Goal: Transaction & Acquisition: Book appointment/travel/reservation

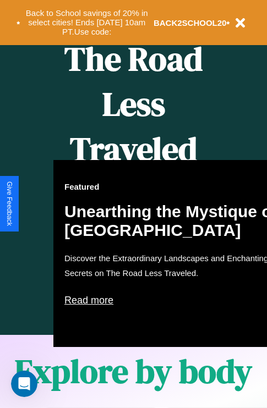
scroll to position [1331, 0]
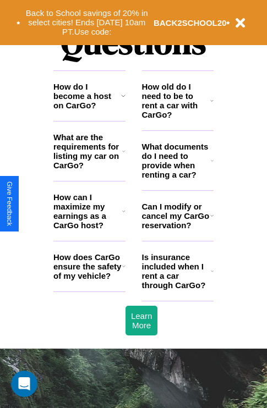
click at [89, 110] on h3 "How do I become a host on CarGo?" at bounding box center [87, 96] width 68 height 28
click at [177, 118] on h3 "How old do I need to be to rent a car with CarGo?" at bounding box center [176, 100] width 69 height 37
click at [123, 270] on icon at bounding box center [123, 266] width 3 height 9
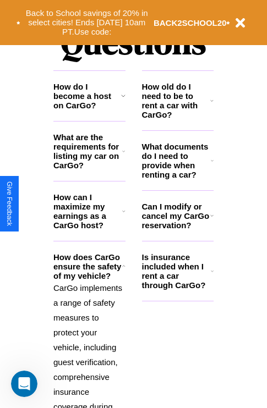
click at [177, 118] on h3 "How old do I need to be to rent a car with CarGo?" at bounding box center [176, 100] width 69 height 37
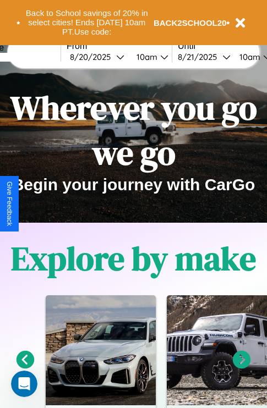
scroll to position [0, 0]
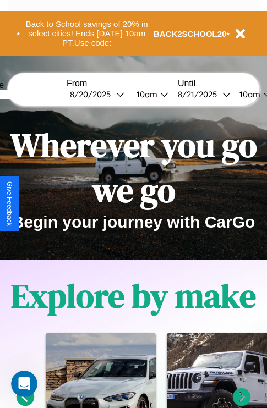
click at [36, 94] on input "text" at bounding box center [19, 94] width 82 height 9
type input "******"
click at [110, 94] on div "[DATE]" at bounding box center [93, 94] width 46 height 10
select select "*"
select select "****"
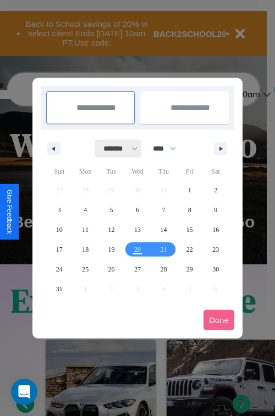
click at [115, 148] on select "******* ******** ***** ***** *** **** **** ****** ********* ******* ******** **…" at bounding box center [118, 149] width 47 height 18
select select "*"
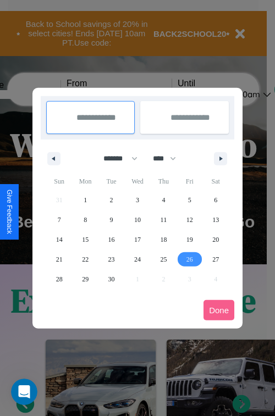
click at [189, 259] on span "26" at bounding box center [189, 259] width 7 height 20
type input "**********"
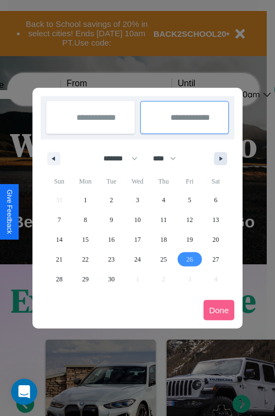
click at [220, 158] on icon "button" at bounding box center [222, 159] width 5 height 4
select select "*"
click at [59, 219] on span "5" at bounding box center [59, 220] width 3 height 20
type input "**********"
select select "*"
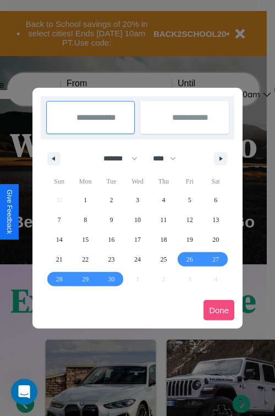
click at [219, 310] on button "Done" at bounding box center [218, 310] width 31 height 20
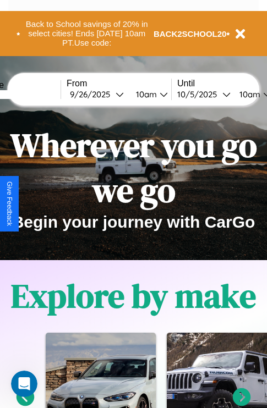
click at [158, 94] on div "10am" at bounding box center [144, 94] width 29 height 10
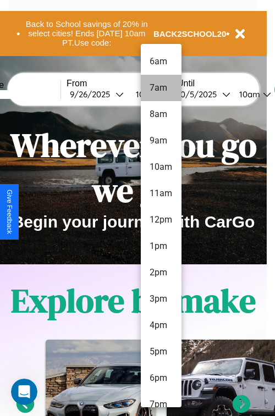
click at [160, 88] on li "7am" at bounding box center [161, 88] width 41 height 26
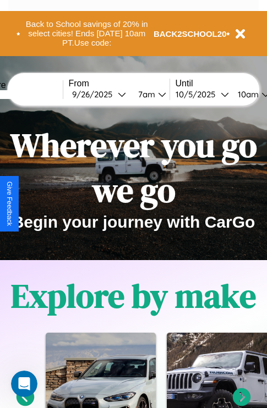
click at [260, 94] on div "10am" at bounding box center [246, 94] width 29 height 10
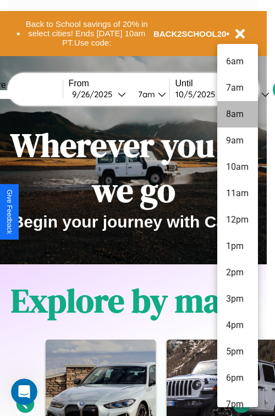
click at [237, 114] on li "8am" at bounding box center [237, 114] width 41 height 26
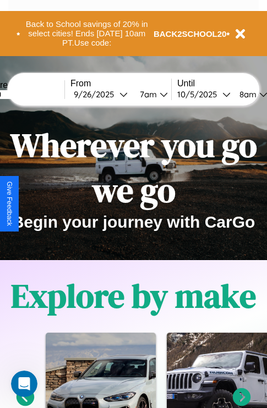
scroll to position [0, 38]
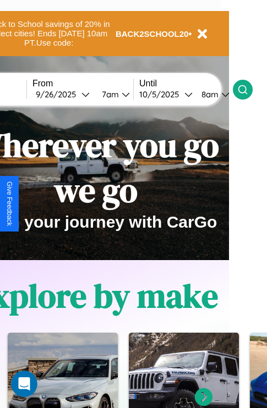
click at [248, 89] on icon at bounding box center [242, 89] width 11 height 11
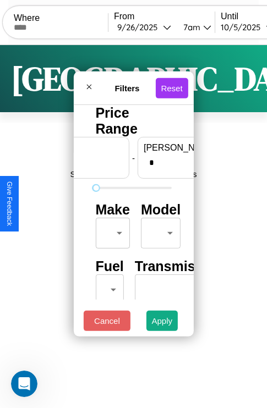
scroll to position [0, 68]
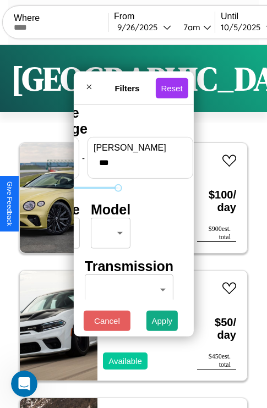
type input "***"
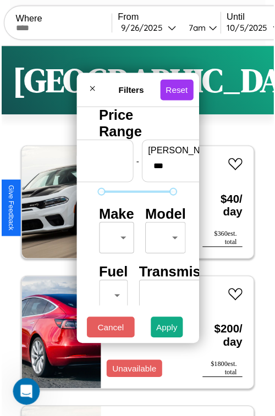
scroll to position [32, 0]
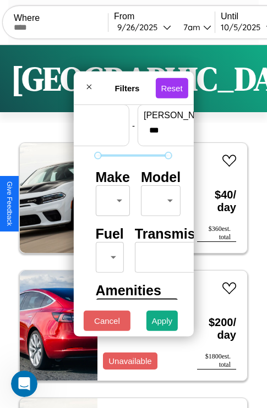
type input "**"
click at [110, 198] on body "CarGo Where From [DATE] 7am Until [DATE] 8am Become a Host Login Sign Up London…" at bounding box center [133, 226] width 267 height 453
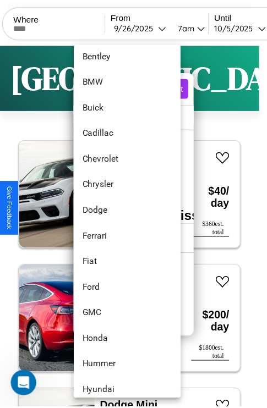
scroll to position [153, 0]
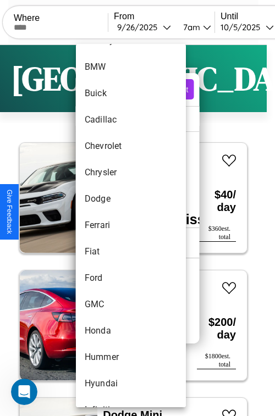
click at [110, 225] on li "Ferrari" at bounding box center [131, 225] width 110 height 26
type input "*******"
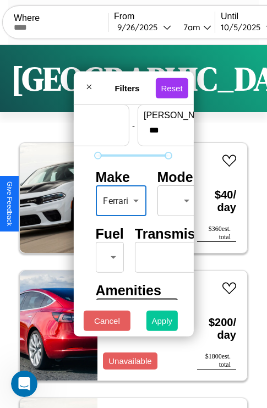
click at [162, 323] on button "Apply" at bounding box center [162, 320] width 32 height 20
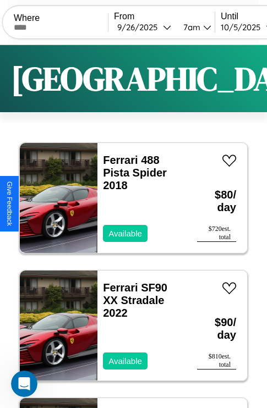
scroll to position [41, 0]
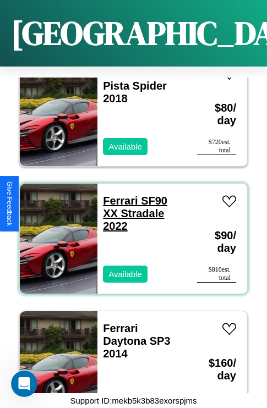
click at [116, 195] on link "Ferrari SF90 XX Stradale 2022" at bounding box center [135, 213] width 64 height 37
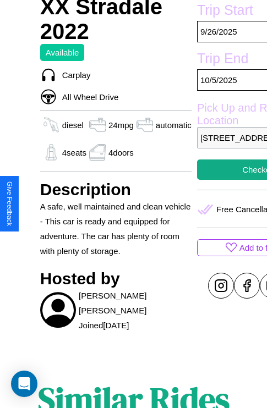
scroll to position [457, 0]
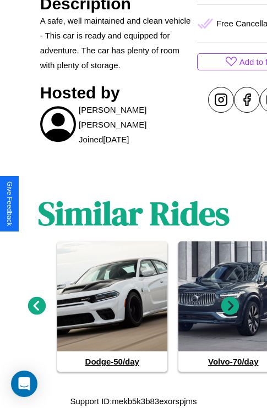
click at [230, 306] on icon at bounding box center [230, 306] width 18 height 18
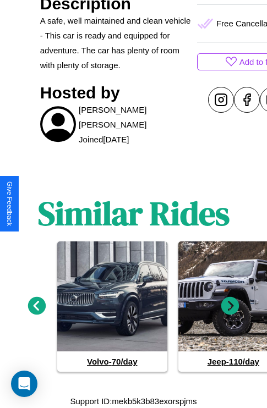
scroll to position [368, 37]
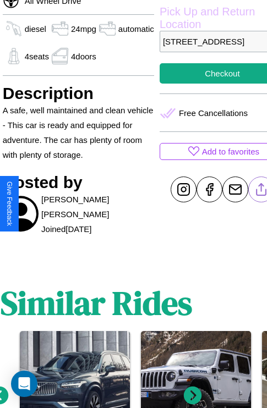
click at [260, 191] on line at bounding box center [260, 188] width 0 height 8
